Goal: Task Accomplishment & Management: Manage account settings

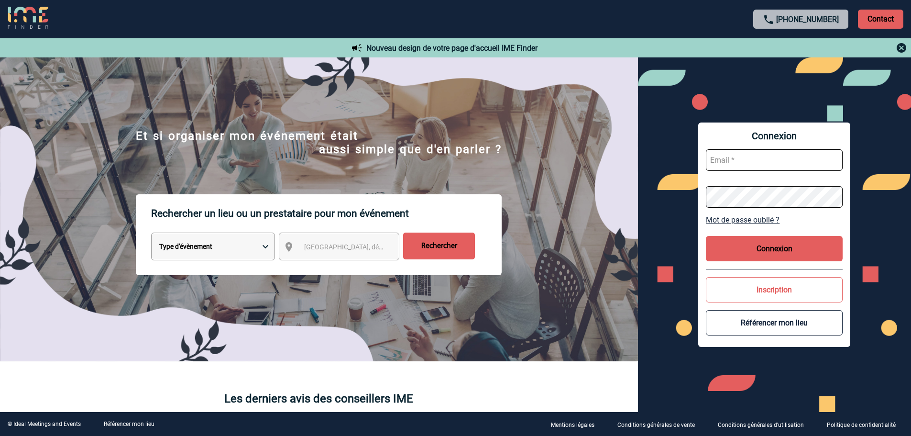
click at [779, 162] on input "text" at bounding box center [774, 160] width 137 height 22
drag, startPoint x: 761, startPoint y: 159, endPoint x: 765, endPoint y: 165, distance: 6.2
click at [761, 159] on input "fbolus" at bounding box center [774, 160] width 137 height 22
type input "admin_plateforme@ime-groupe.com"
click at [791, 247] on button "Connexion" at bounding box center [774, 248] width 137 height 25
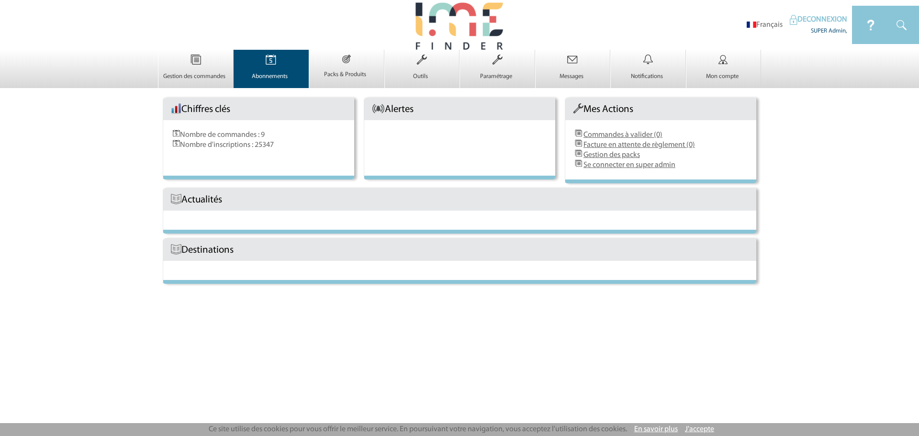
click at [279, 75] on p "Abonnements" at bounding box center [270, 77] width 72 height 8
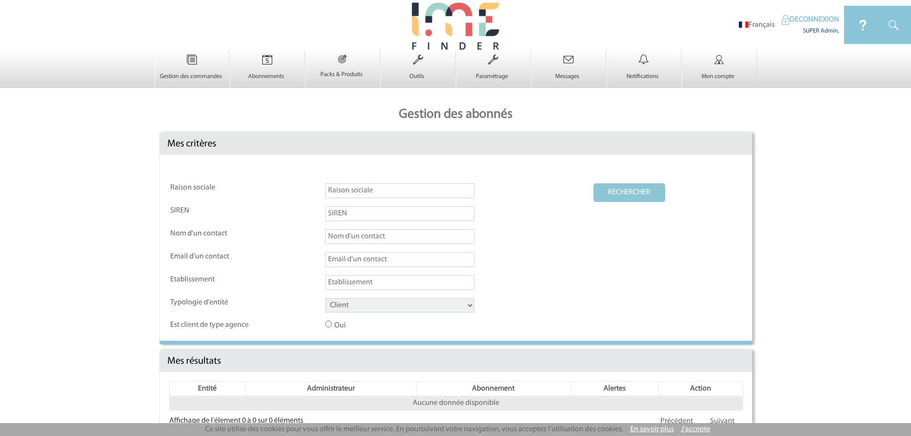
click at [345, 306] on select "Client Fournisseur Agence Promoteur Genius Backoffice" at bounding box center [399, 305] width 149 height 14
select select "FOURNISSEUR"
click at [325, 299] on select "Client Fournisseur Agence Promoteur Genius Backoffice" at bounding box center [399, 305] width 149 height 14
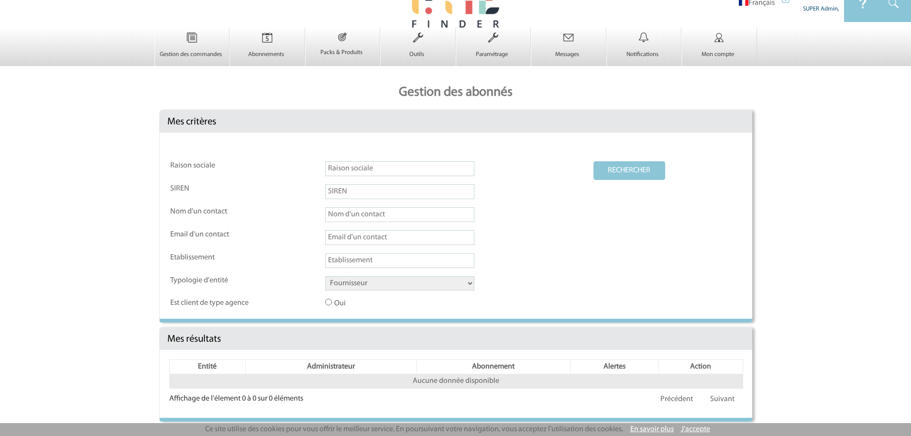
click at [623, 174] on button "RECHERCHER" at bounding box center [630, 170] width 72 height 19
click at [351, 170] on input "text" at bounding box center [399, 168] width 149 height 15
paste input "SELECT COUNT(p.id) FROM partenaire p WHERE p.id = 176332 AND EXISTS( -- contact…"
type input "SELECT COUNT(p.id) FROM partenaire p WHERE p.id = 176332 AND EXISTS( -- contact…"
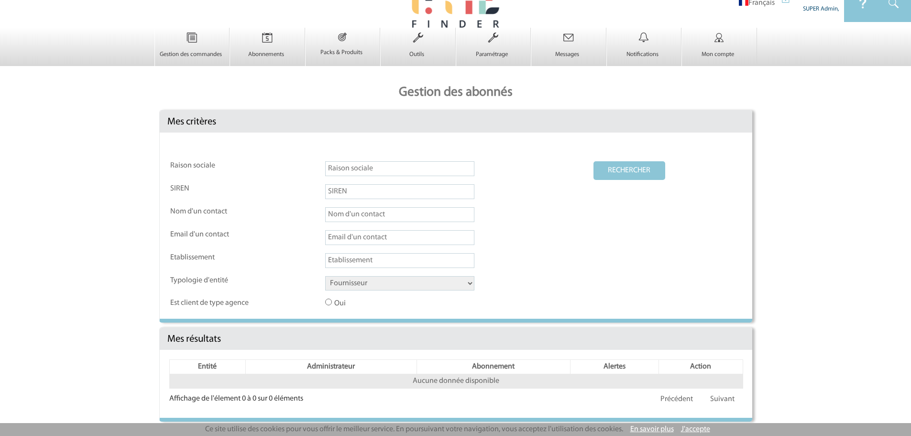
paste input "Sowell Petite Isle"
type input "Sowell Petite Isle"
click at [605, 175] on button "RECHERCHER" at bounding box center [630, 170] width 72 height 19
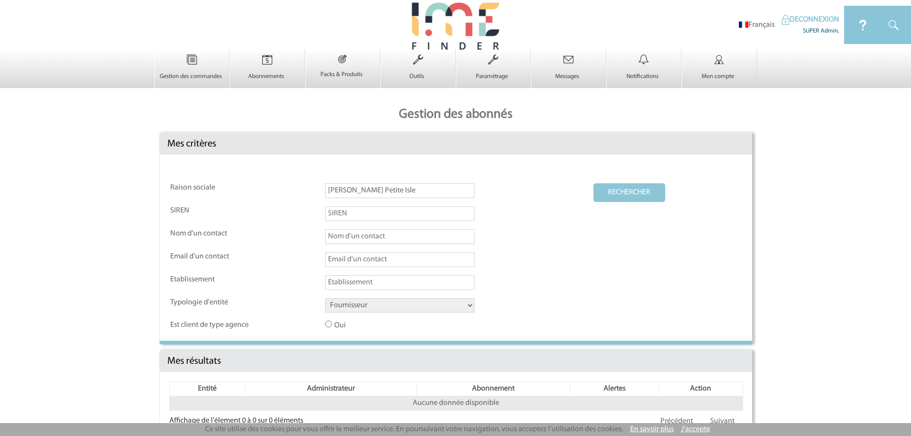
click at [359, 284] on input "text" at bounding box center [399, 282] width 149 height 15
paste input "Sowell Petite Isle"
type input "Sowell Petite Isle"
drag, startPoint x: 386, startPoint y: 191, endPoint x: 222, endPoint y: 190, distance: 163.6
click at [222, 190] on tr "Raison sociale Sowell Petite Isle RECHERCHER" at bounding box center [456, 194] width 572 height 22
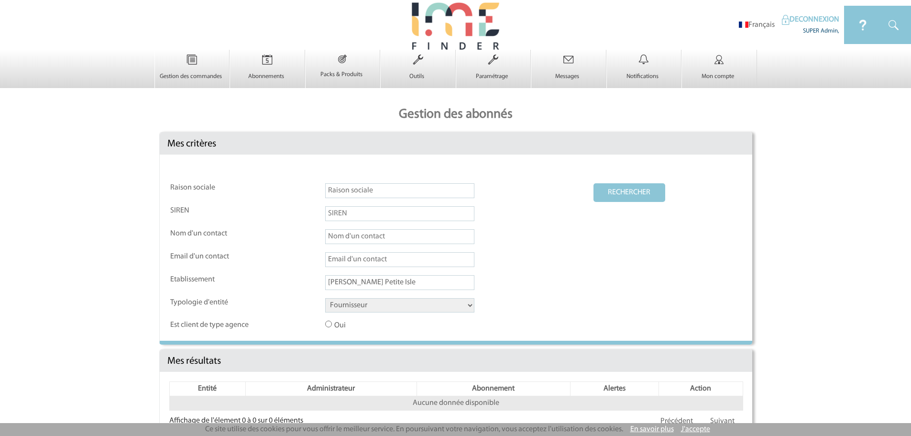
click at [594, 183] on button "RECHERCHER" at bounding box center [630, 192] width 72 height 19
click at [625, 189] on button "RECHERCHER" at bounding box center [630, 192] width 72 height 19
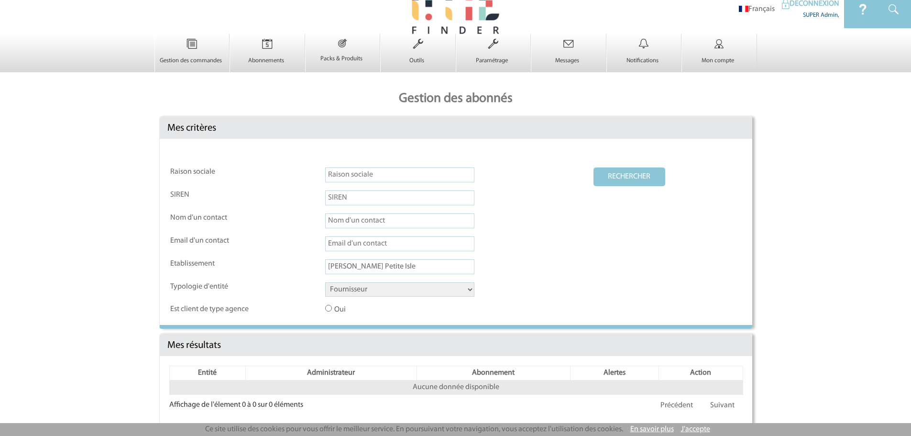
scroll to position [23, 0]
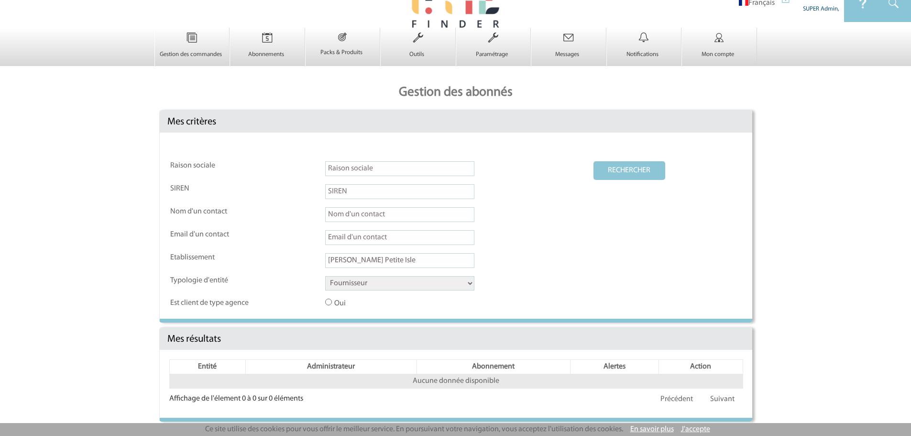
drag, startPoint x: 390, startPoint y: 263, endPoint x: 247, endPoint y: 261, distance: 142.6
click at [247, 261] on tr "Etablissement Sowell Petite Isle" at bounding box center [456, 264] width 572 height 22
paste input "text"
drag, startPoint x: 351, startPoint y: 258, endPoint x: 470, endPoint y: 267, distance: 118.9
click at [470, 267] on input "Sowell Petite Isle" at bounding box center [399, 260] width 149 height 15
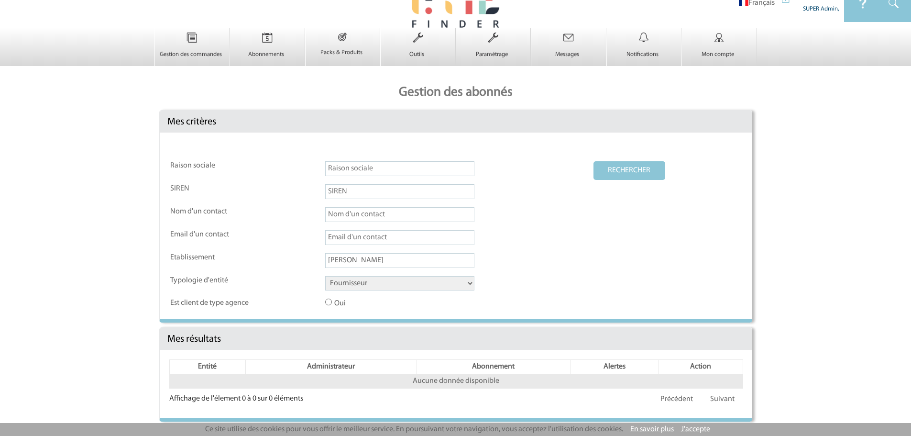
click at [594, 161] on button "RECHERCHER" at bounding box center [630, 170] width 72 height 19
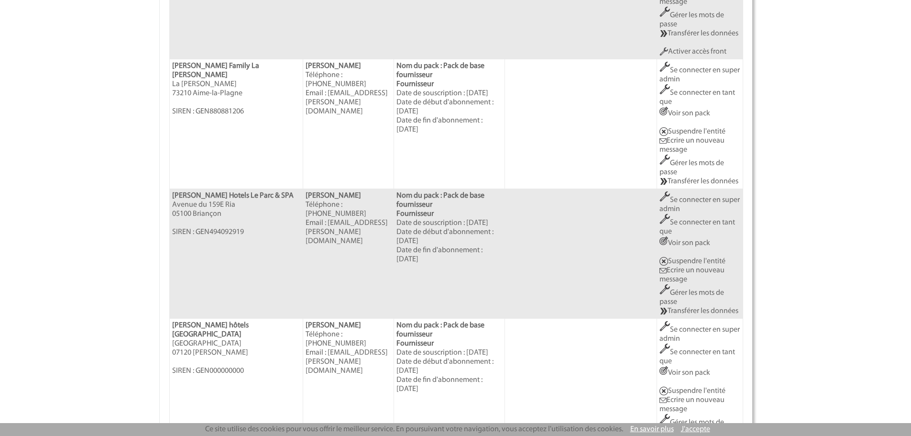
scroll to position [1338, 0]
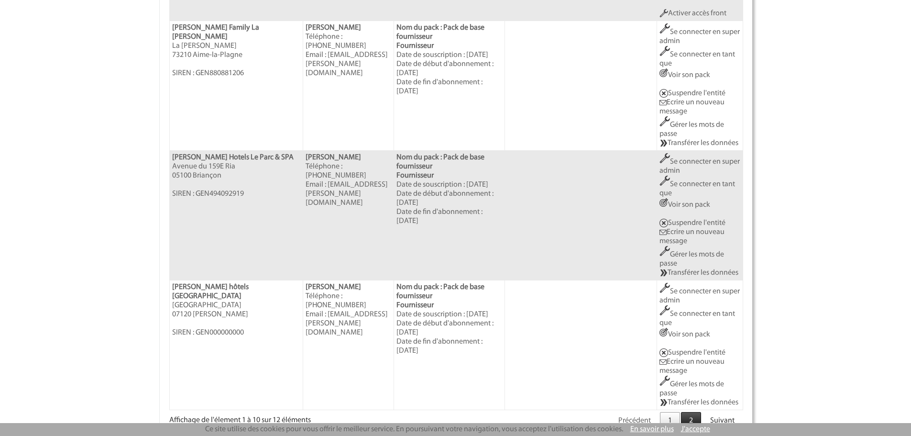
click at [694, 412] on link "2" at bounding box center [691, 421] width 20 height 18
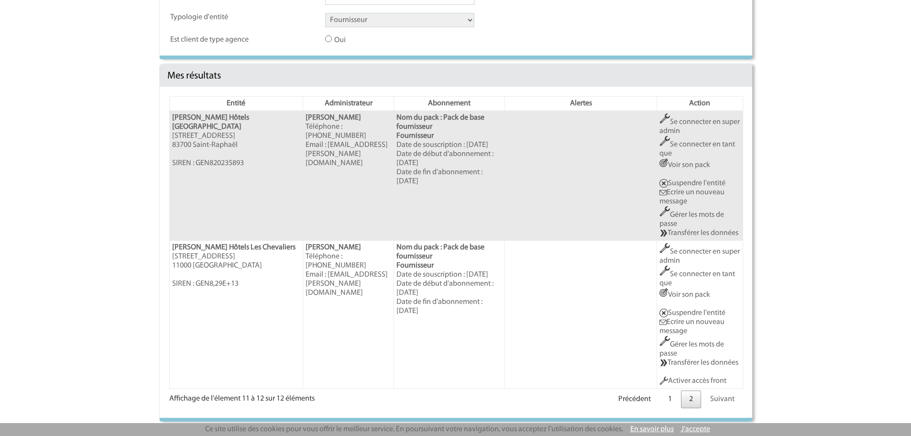
scroll to position [282, 0]
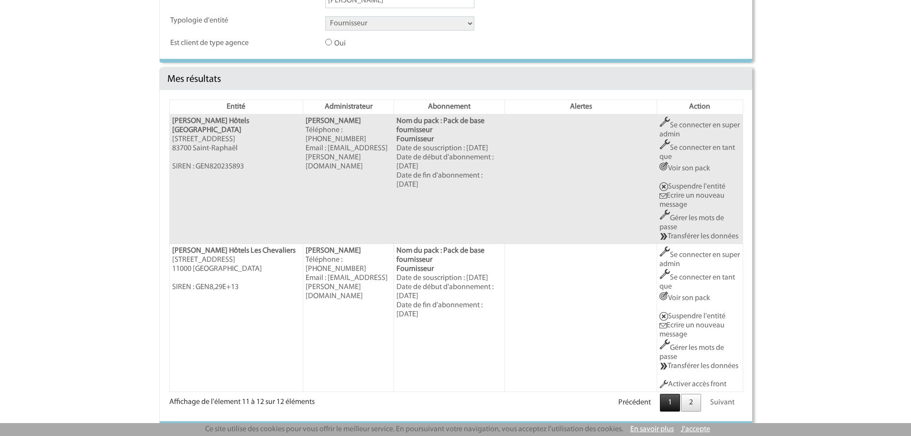
click at [669, 404] on link "1" at bounding box center [670, 403] width 20 height 18
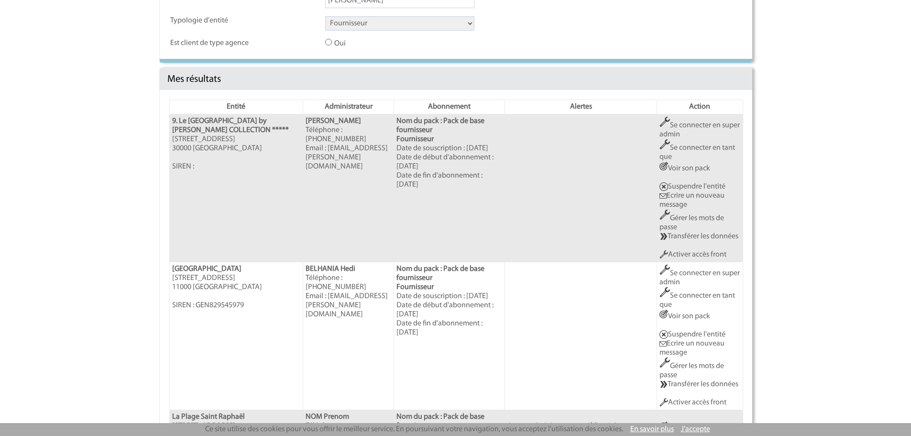
scroll to position [0, 0]
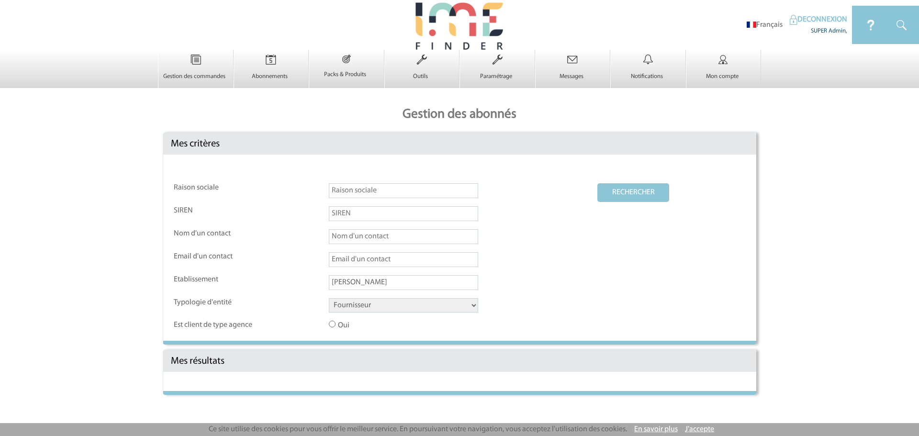
click at [354, 288] on input "Sowell" at bounding box center [403, 282] width 149 height 15
paste input "[GEOGRAPHIC_DATA]"
type input "[GEOGRAPHIC_DATA]"
drag, startPoint x: 611, startPoint y: 196, endPoint x: 593, endPoint y: 205, distance: 19.5
click at [611, 196] on button "RECHERCHER" at bounding box center [633, 192] width 72 height 19
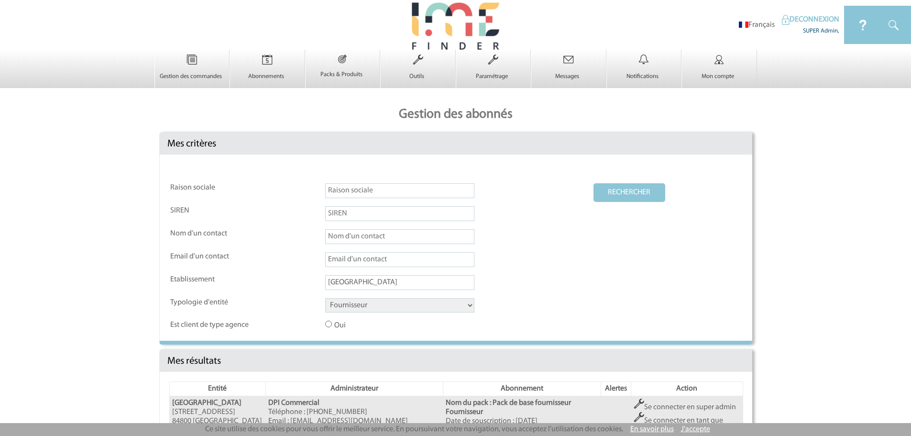
scroll to position [100, 0]
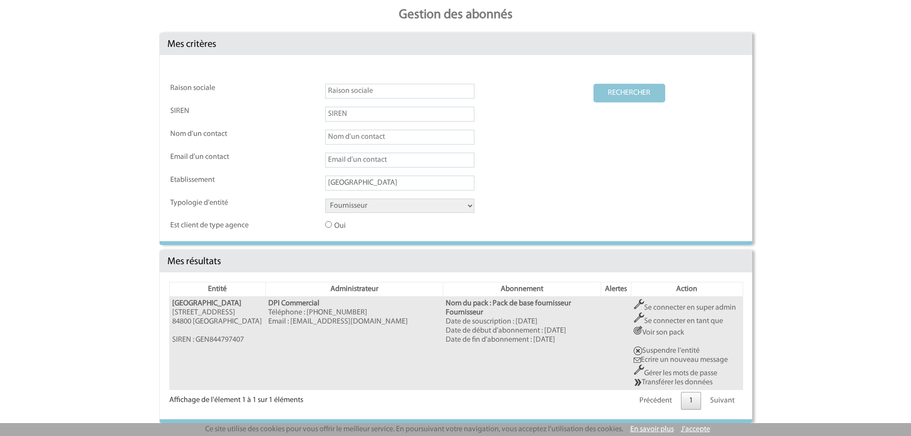
click at [661, 306] on link "Se connecter en super admin" at bounding box center [685, 308] width 102 height 8
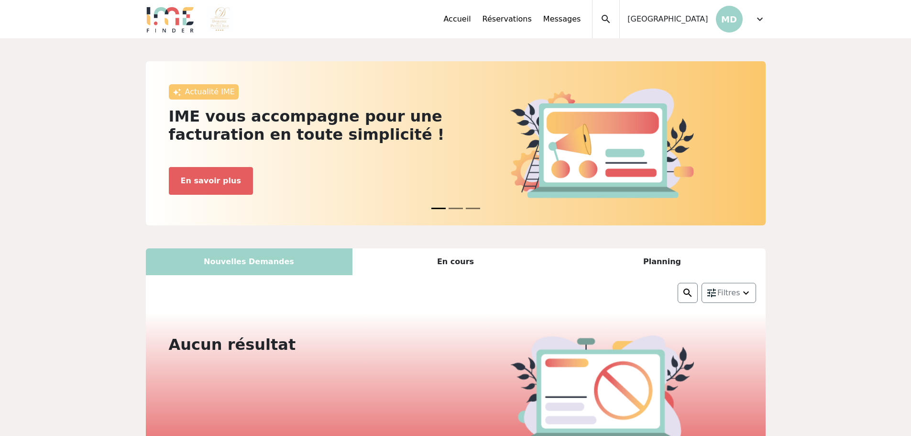
click at [760, 22] on span "expand_more" at bounding box center [760, 18] width 11 height 11
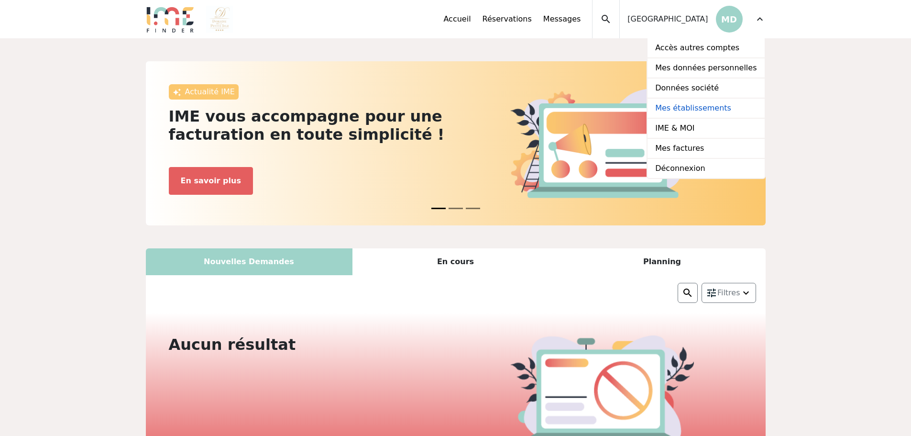
click at [727, 105] on link "Mes établissements" at bounding box center [706, 109] width 117 height 20
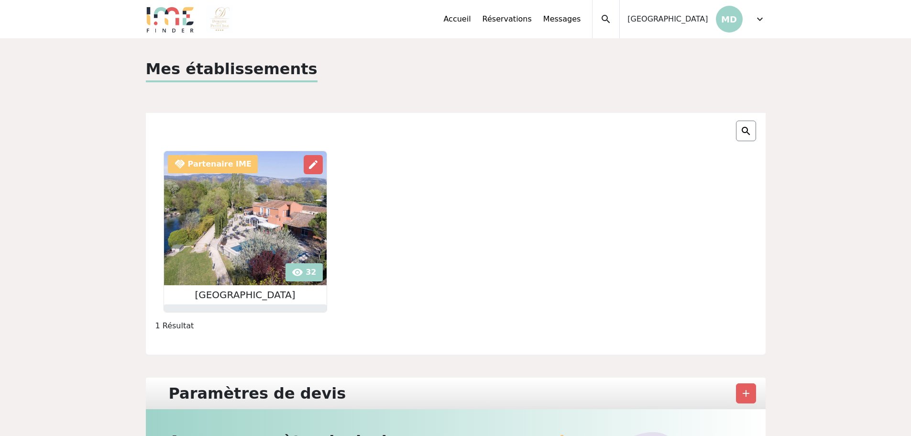
click at [208, 235] on img at bounding box center [245, 218] width 163 height 134
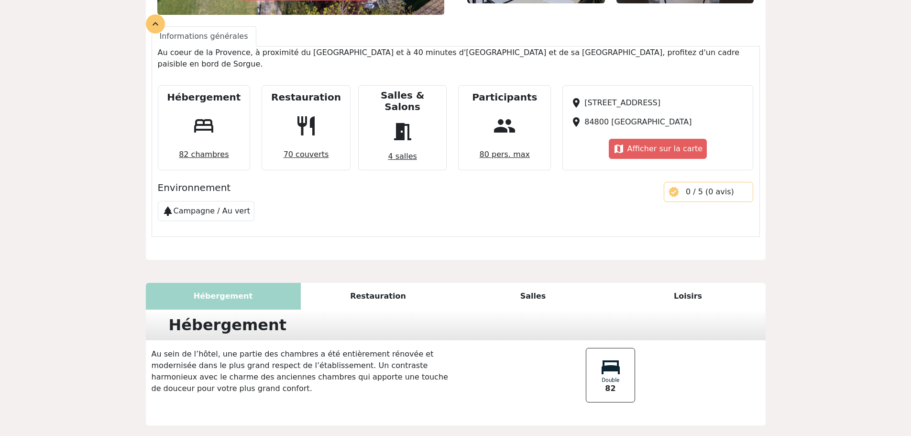
click at [355, 283] on div "Restauration" at bounding box center [378, 296] width 155 height 27
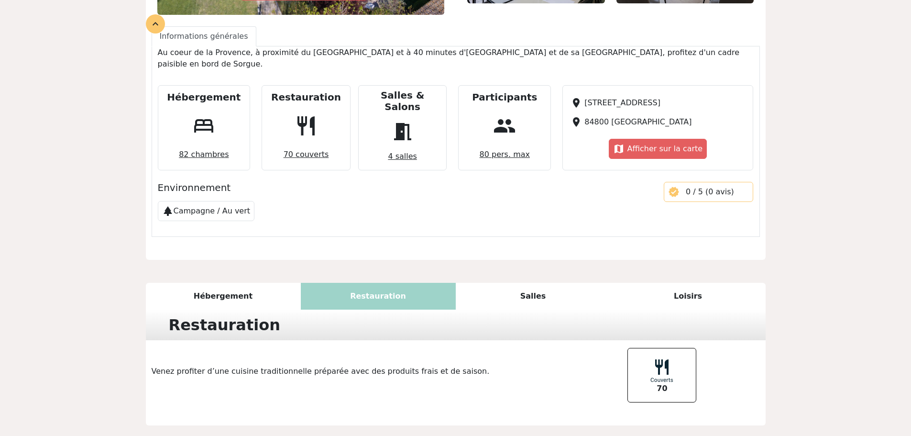
click at [522, 283] on div "Salles" at bounding box center [533, 296] width 155 height 27
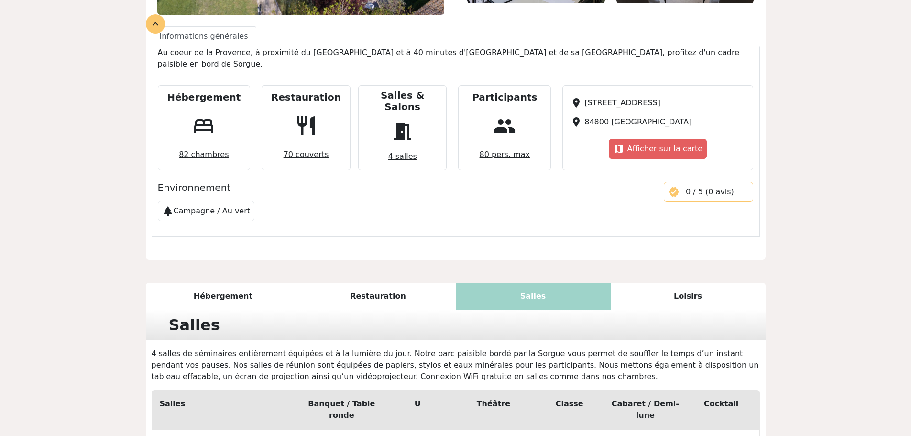
scroll to position [478, 0]
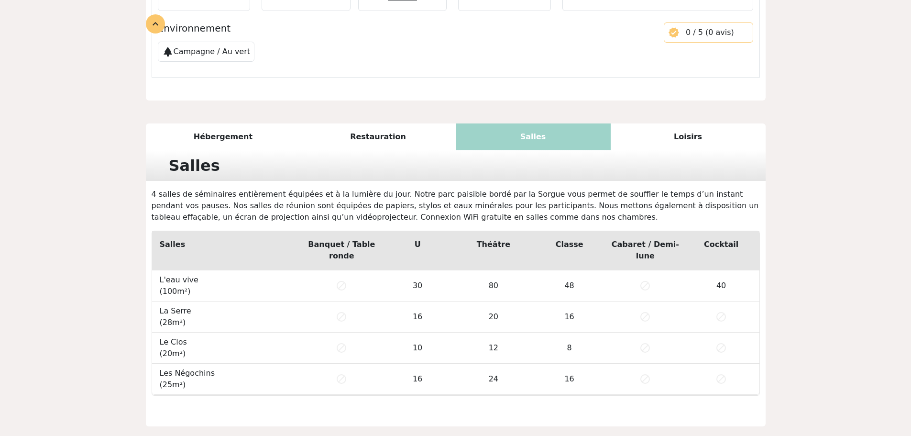
click at [792, 212] on div "Domaine de la Petite Isle star star star star edit handshake Partenaire IME das…" at bounding box center [455, 3] width 911 height 886
click at [57, 321] on div "Domaine de la Petite Isle star star star star edit handshake Partenaire IME das…" at bounding box center [455, 3] width 911 height 886
click at [94, 304] on div "Domaine de la Petite Isle star star star star edit handshake Partenaire IME das…" at bounding box center [455, 3] width 911 height 886
